Goal: Information Seeking & Learning: Learn about a topic

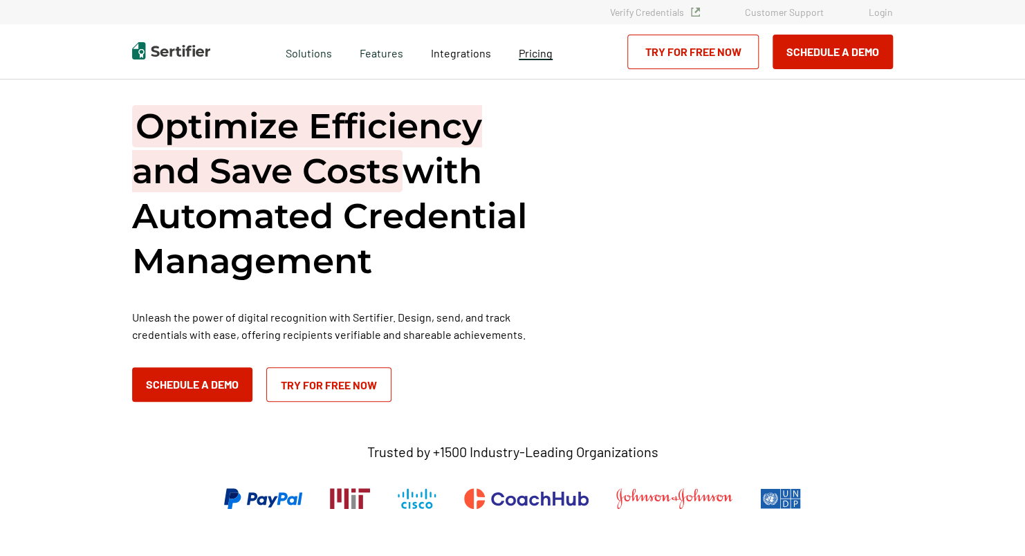
click at [528, 58] on span "Pricing" at bounding box center [536, 52] width 34 height 13
